Goal: Go to known website: Access a specific website the user already knows

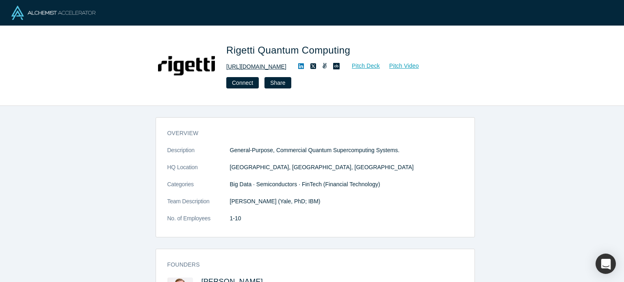
click at [256, 69] on link "[URL][DOMAIN_NAME]" at bounding box center [256, 67] width 60 height 9
